Goal: Task Accomplishment & Management: Use online tool/utility

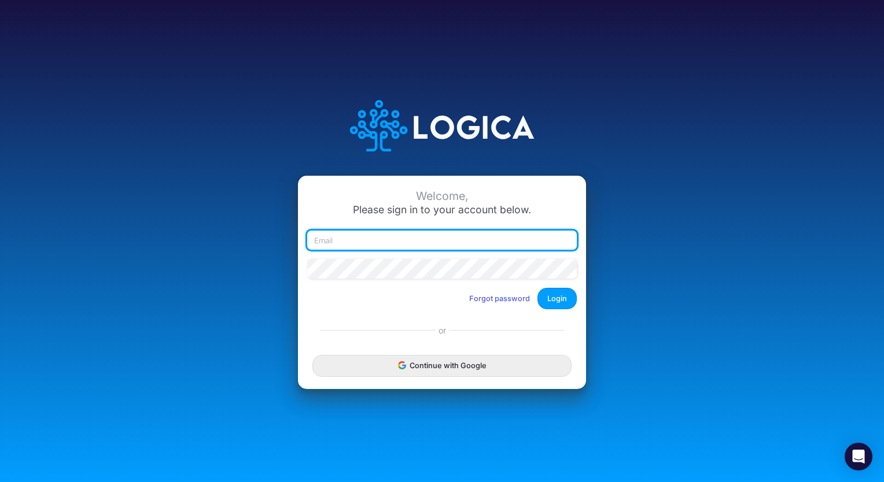
type input "[PERSON_NAME][EMAIL_ADDRESS][DOMAIN_NAME]"
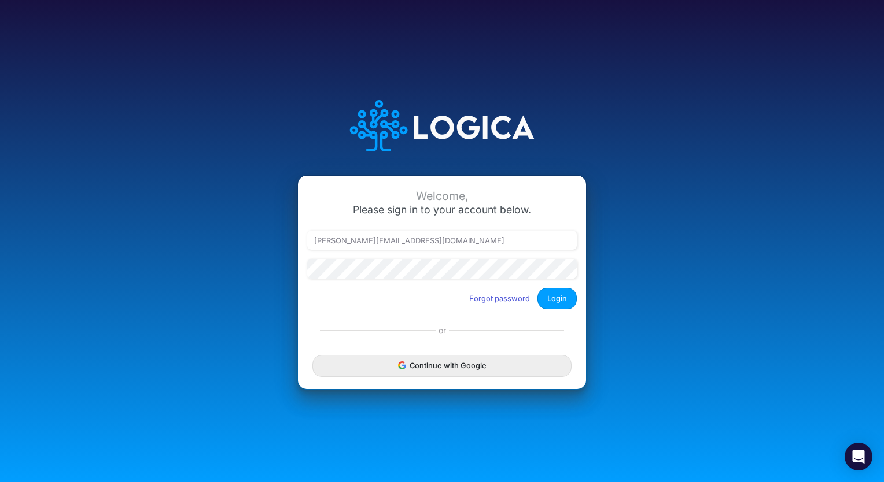
click at [558, 310] on div "Welcome, Please sign in to your account below. [PERSON_NAME][EMAIL_ADDRESS][DOM…" at bounding box center [442, 247] width 288 height 143
click at [558, 304] on button "Login" at bounding box center [556, 298] width 39 height 21
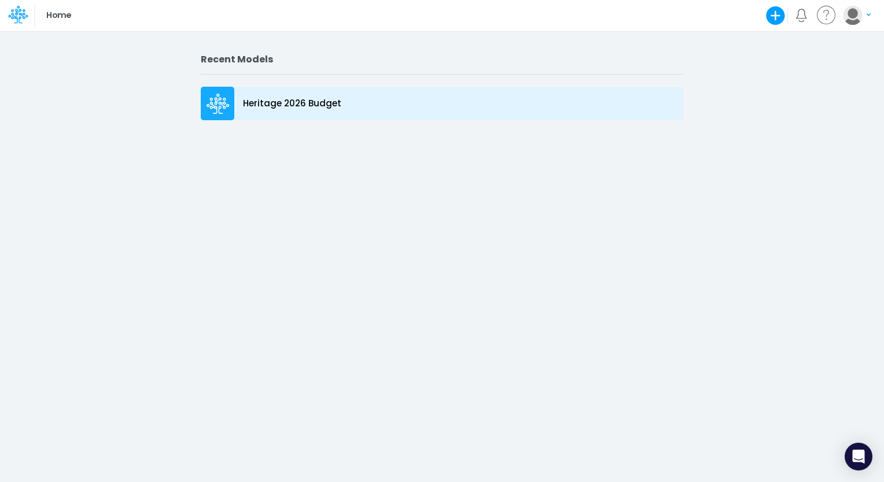
click at [265, 110] on p "Heritage 2026 Budget" at bounding box center [292, 103] width 98 height 13
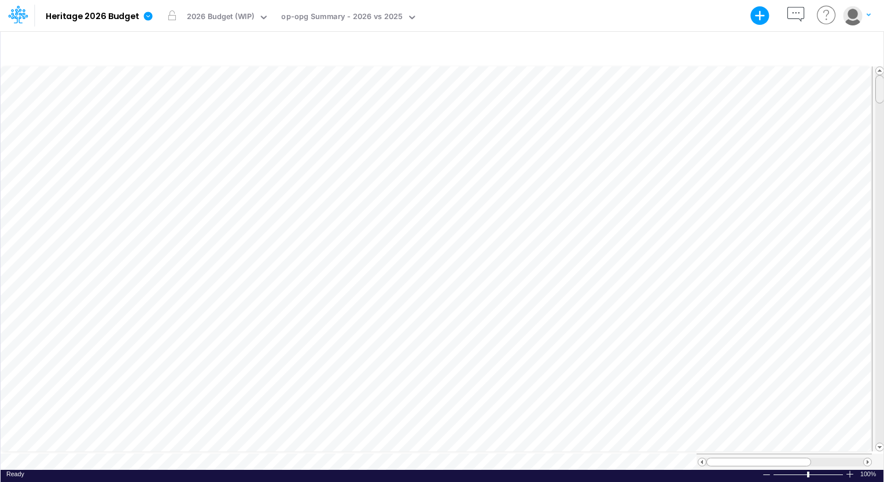
scroll to position [5, 0]
drag, startPoint x: 877, startPoint y: 93, endPoint x: 875, endPoint y: 52, distance: 41.1
click at [875, 52] on div "Paste Cut Copy AutoFill Ready 100% Sum: null Max: null Min: null Numerical Coun…" at bounding box center [441, 257] width 883 height 452
